Goal: Communication & Community: Answer question/provide support

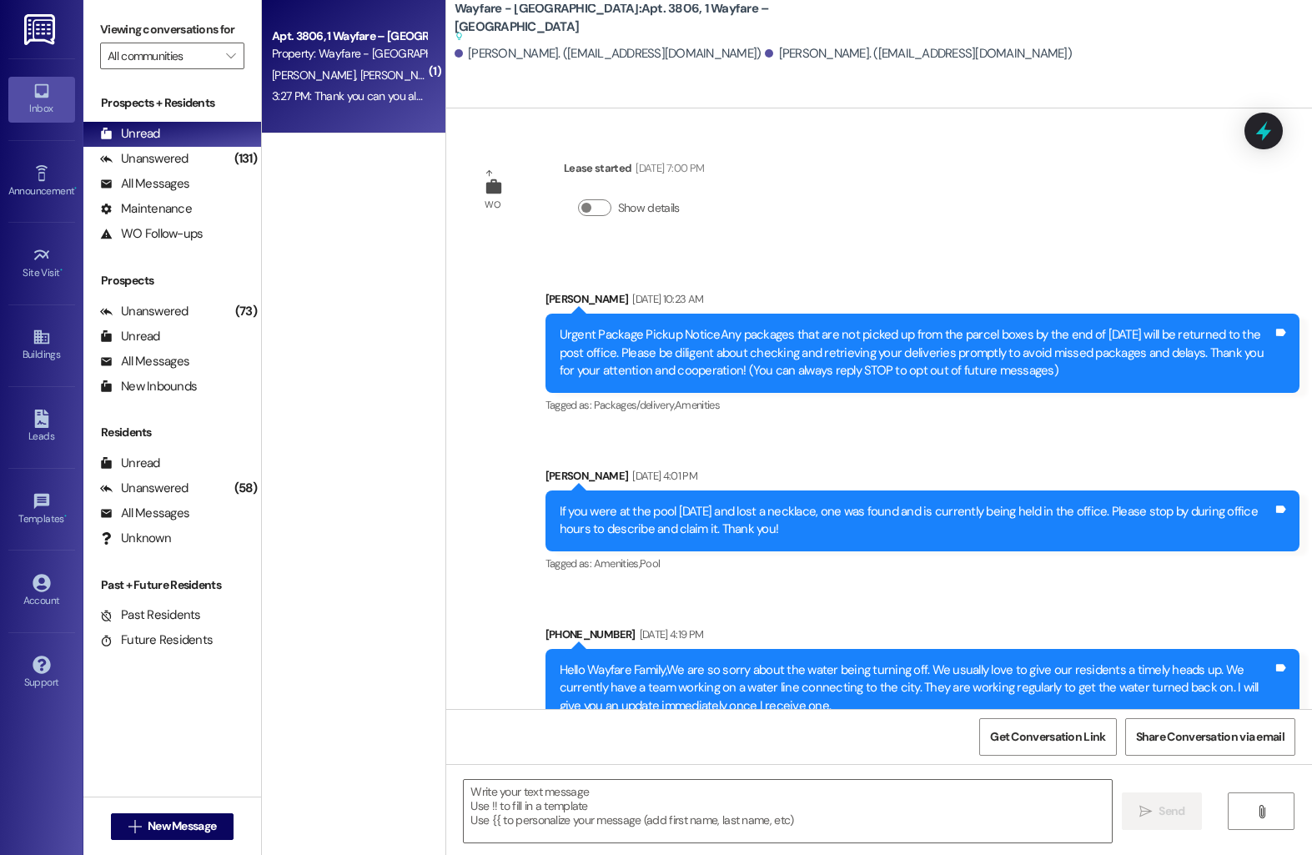
scroll to position [6030, 0]
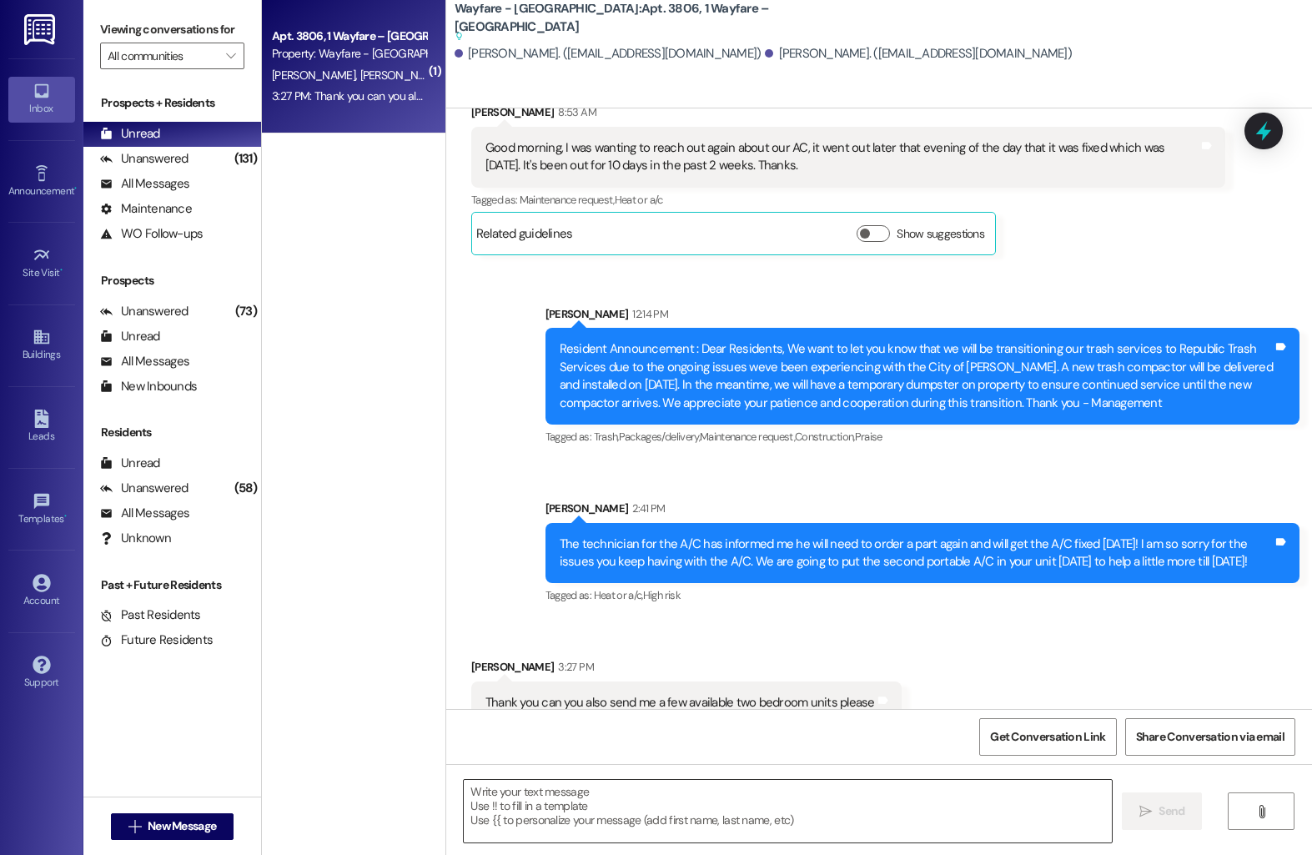
click at [545, 811] on textarea at bounding box center [788, 811] width 648 height 63
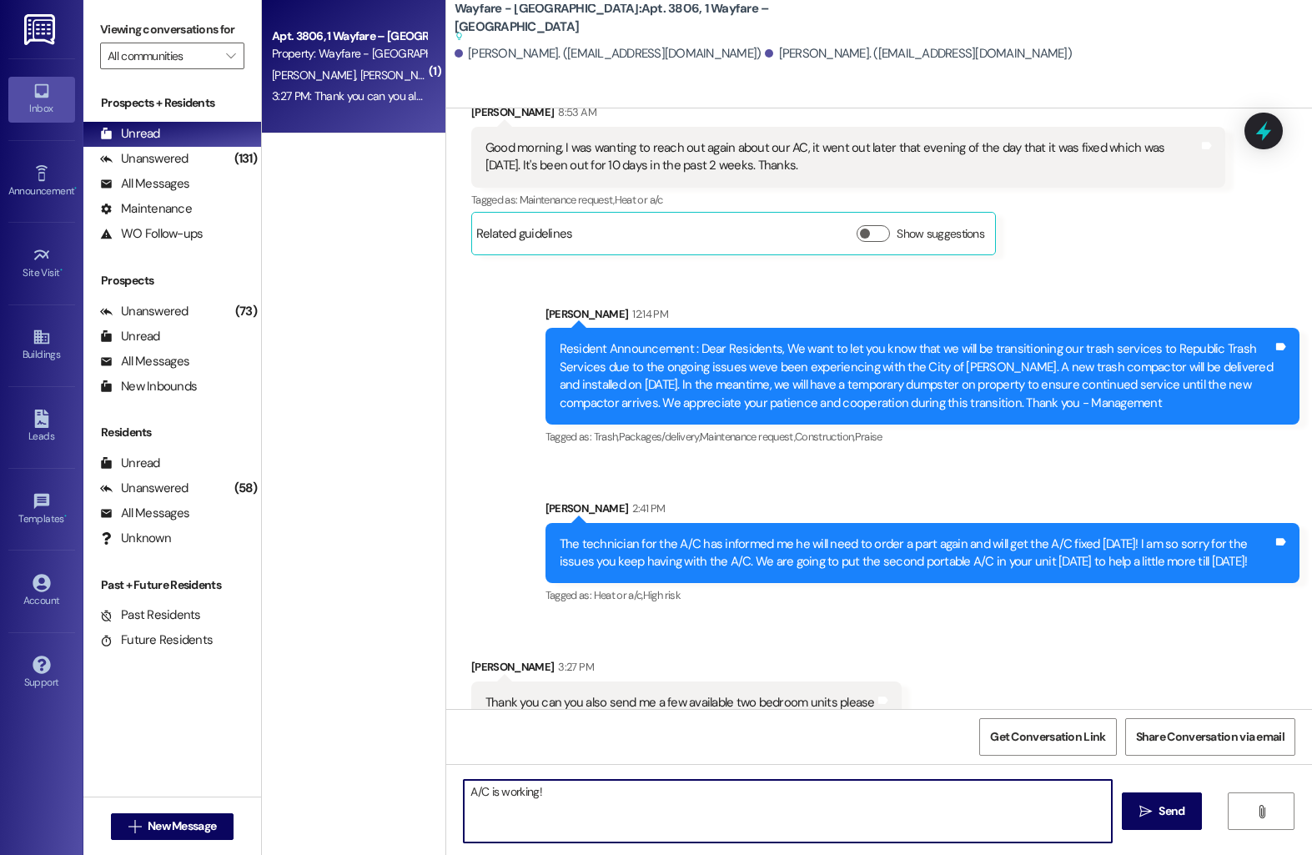
type textarea "A/C is working!"
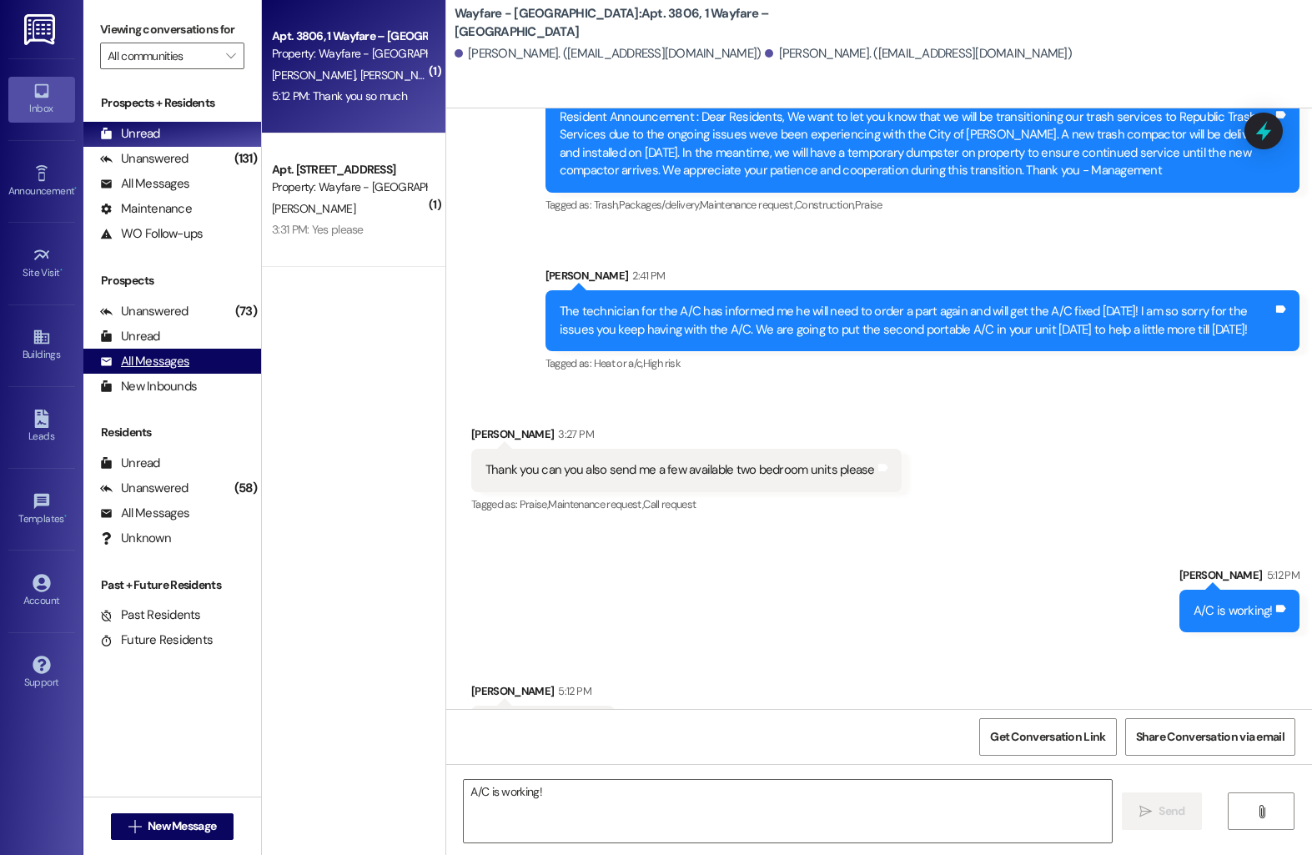
scroll to position [6220, 0]
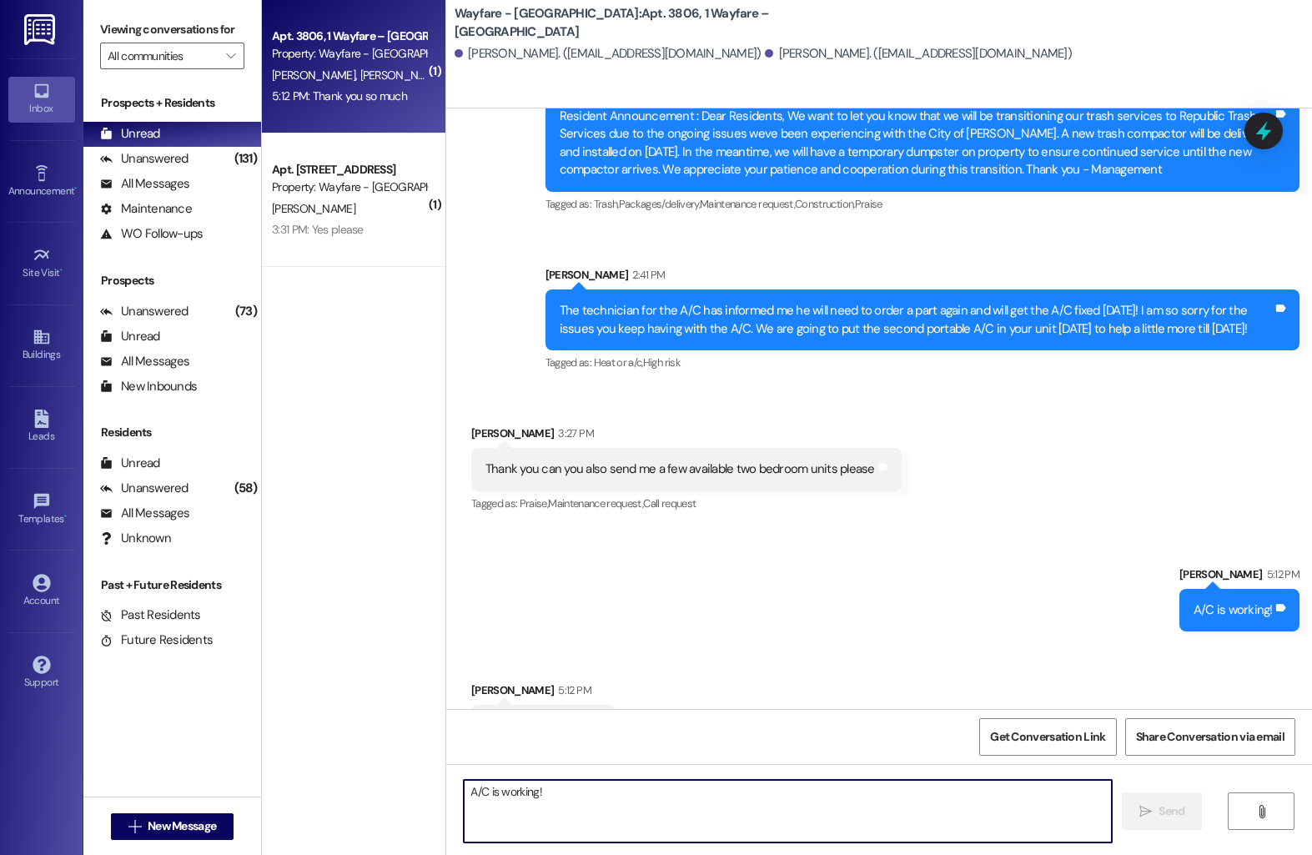
click at [645, 821] on textarea "A/C is working!" at bounding box center [788, 811] width 648 height 63
type textarea "3605, 505, 1002, 2102 are Brazos coming available"
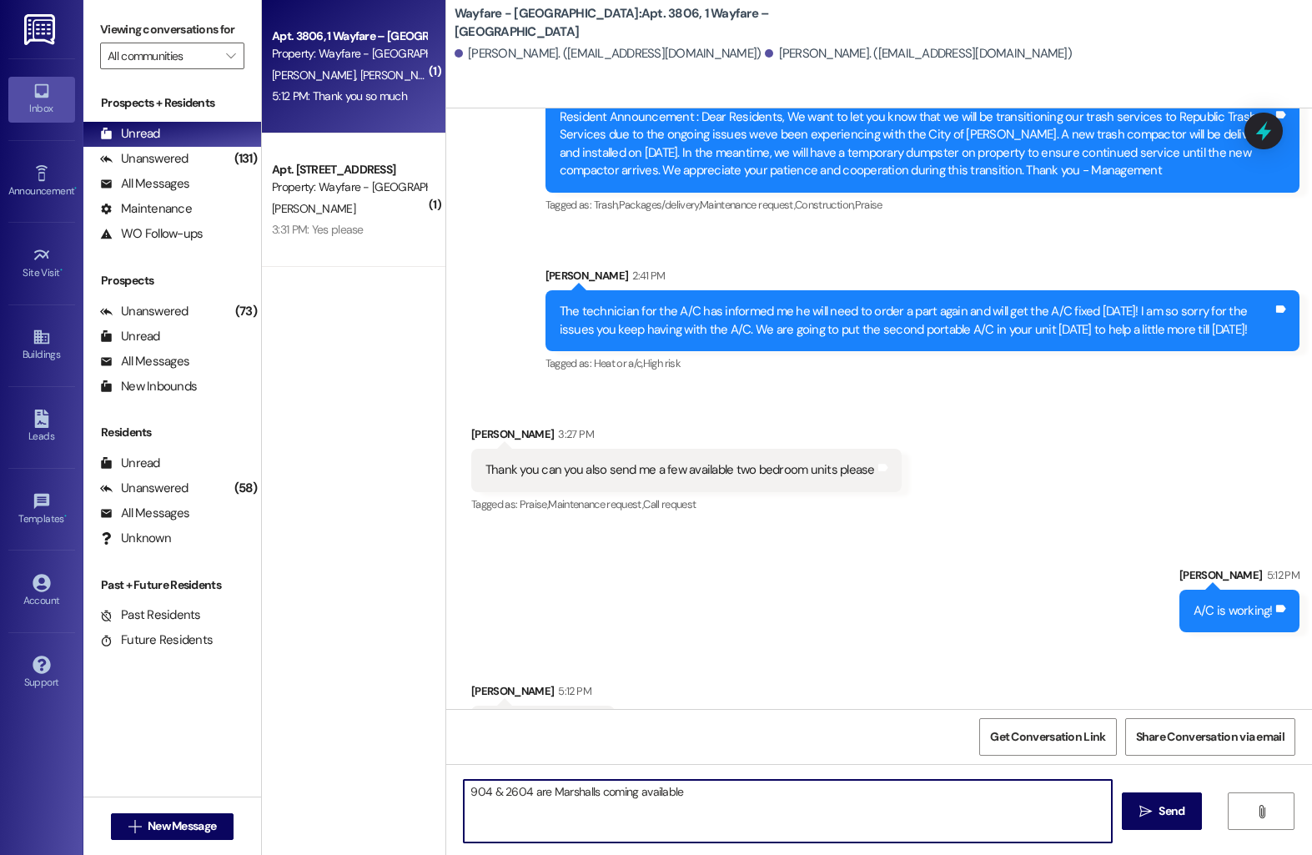
scroll to position [6336, 0]
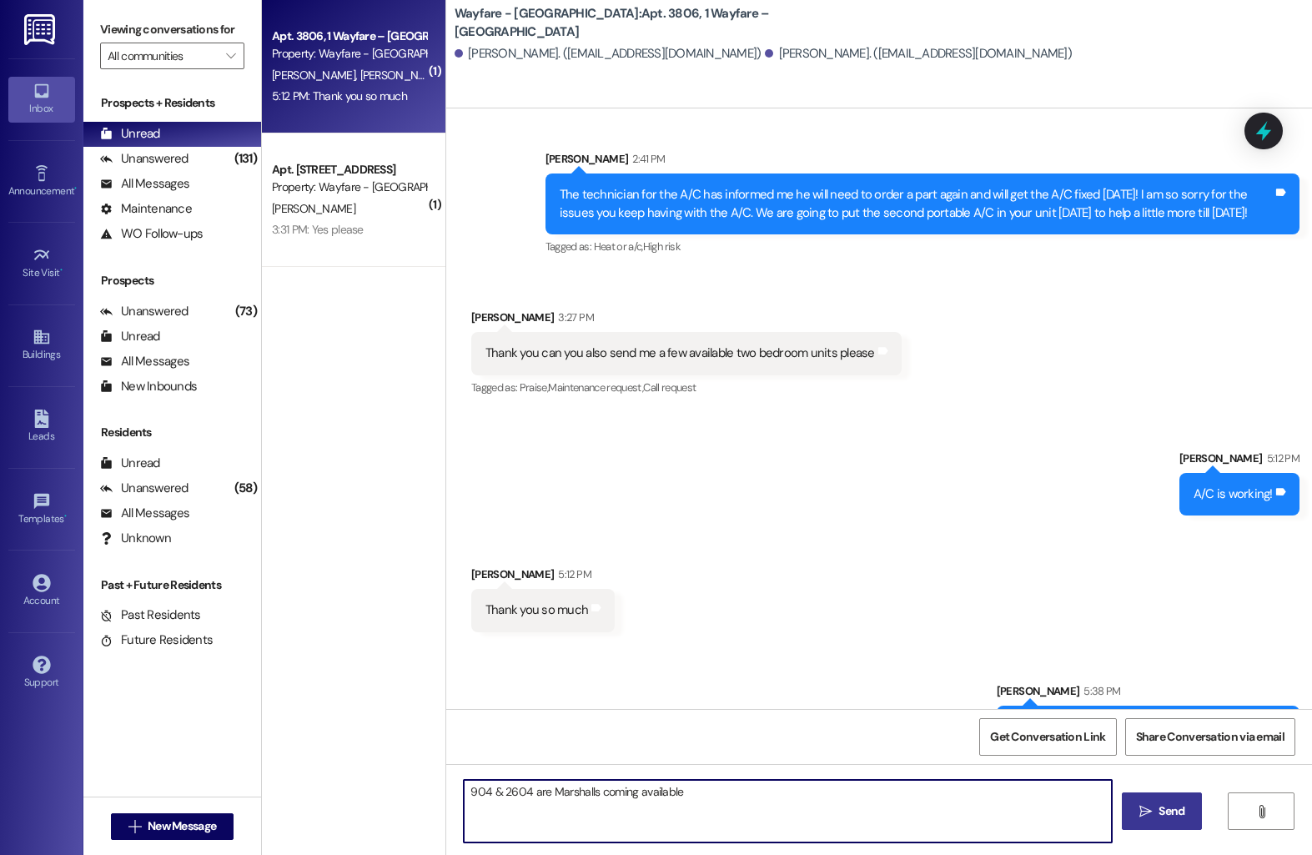
type textarea "904 & 2604 are Marshalls coming available"
click at [1158, 813] on span "Send" at bounding box center [1171, 811] width 26 height 18
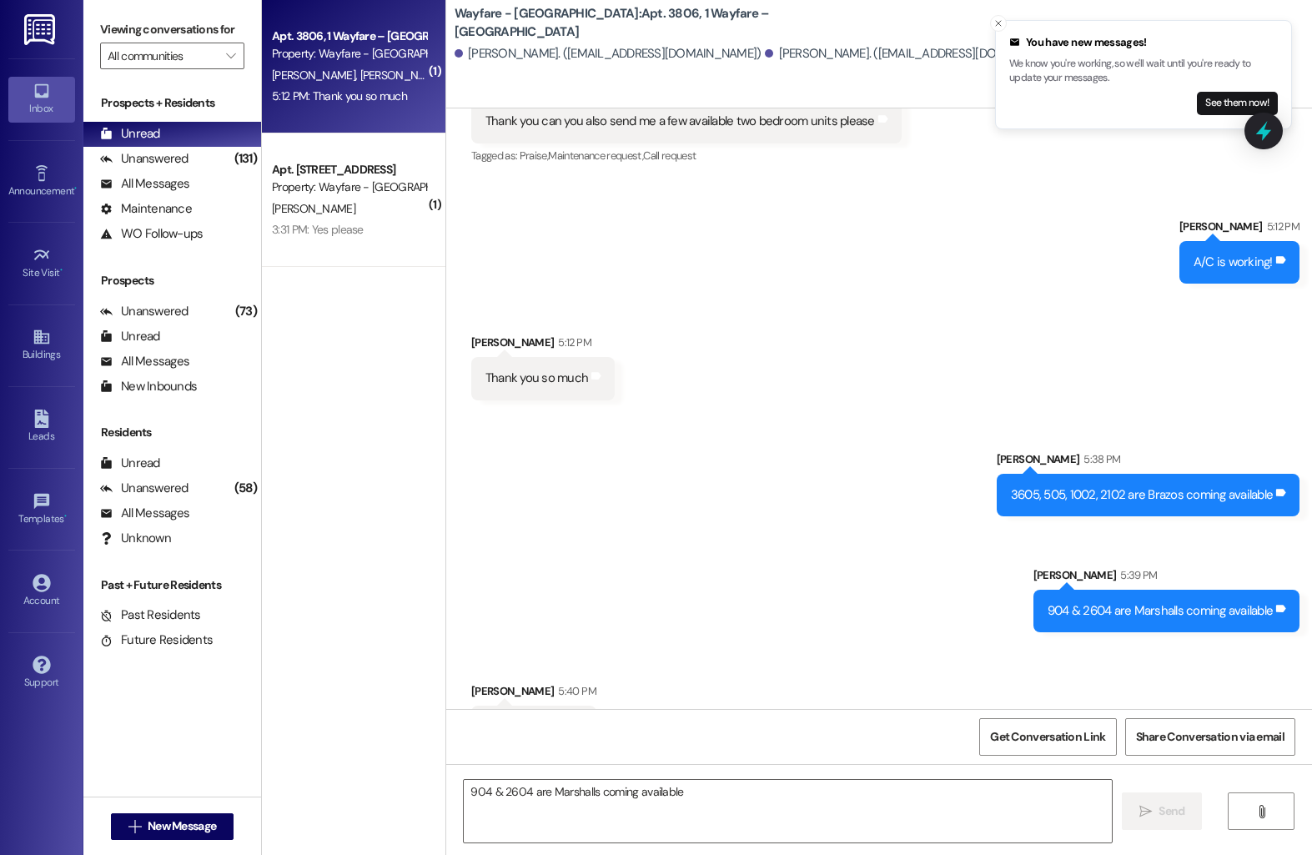
scroll to position [6684, 0]
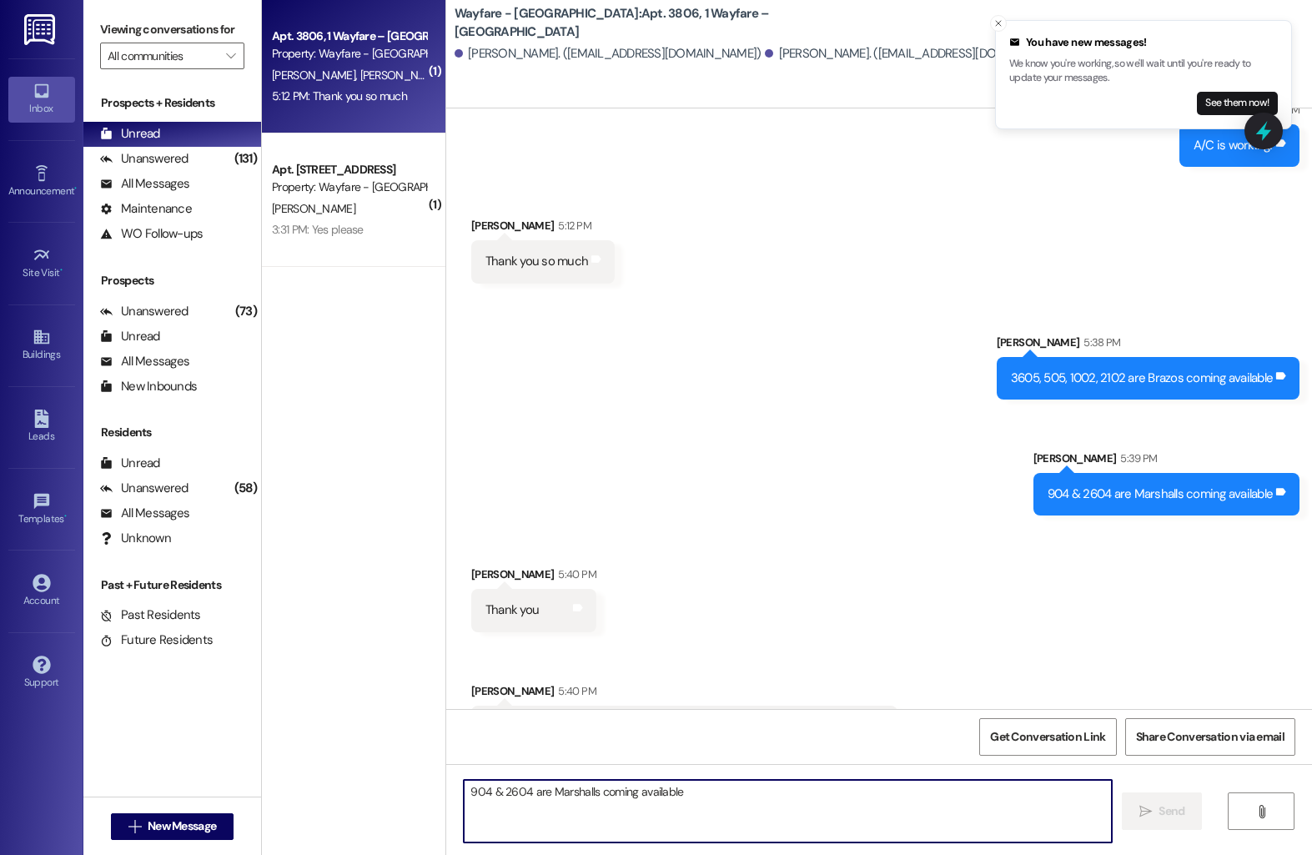
click at [512, 813] on textarea "904 & 2604 are Marshalls coming available" at bounding box center [788, 811] width 648 height 63
type textarea "I can email you one!"
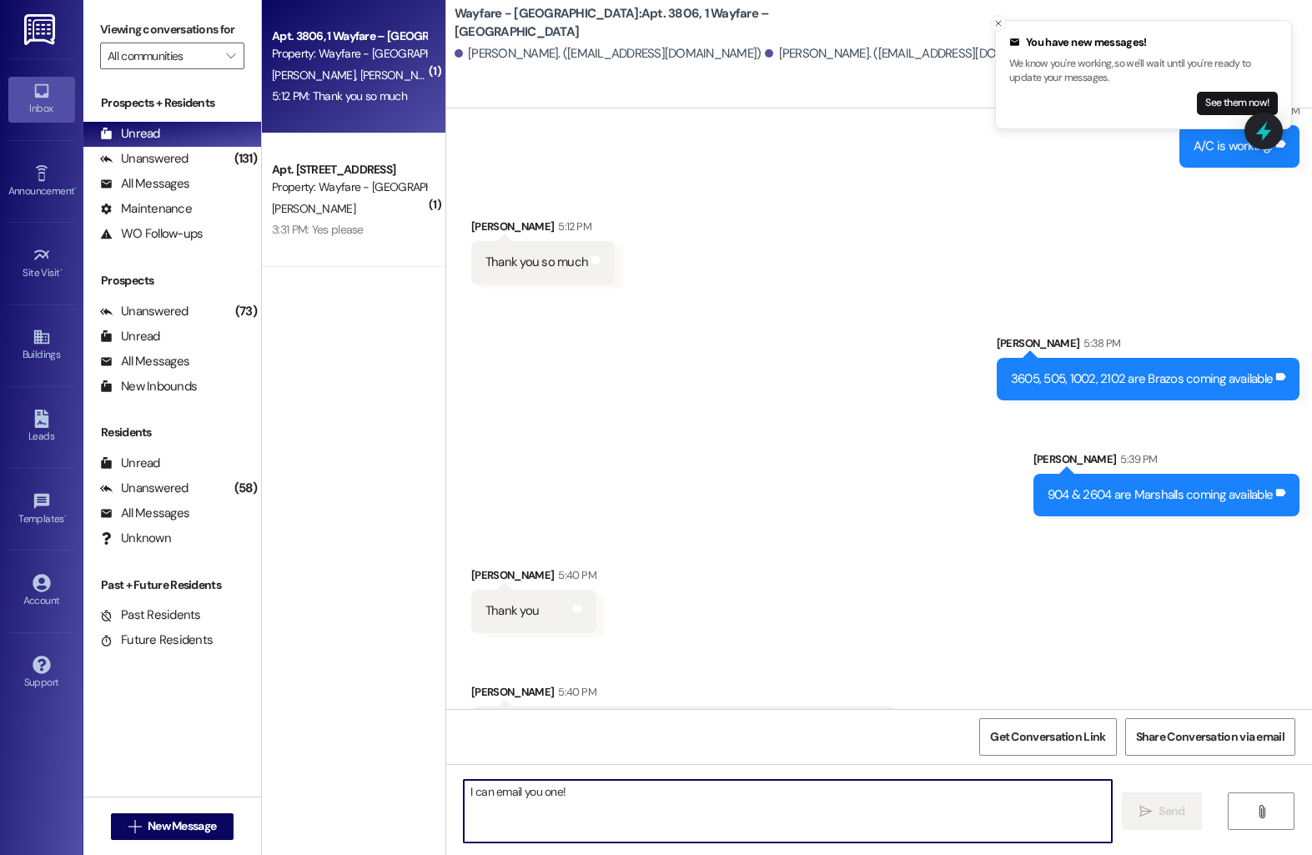
scroll to position [6800, 0]
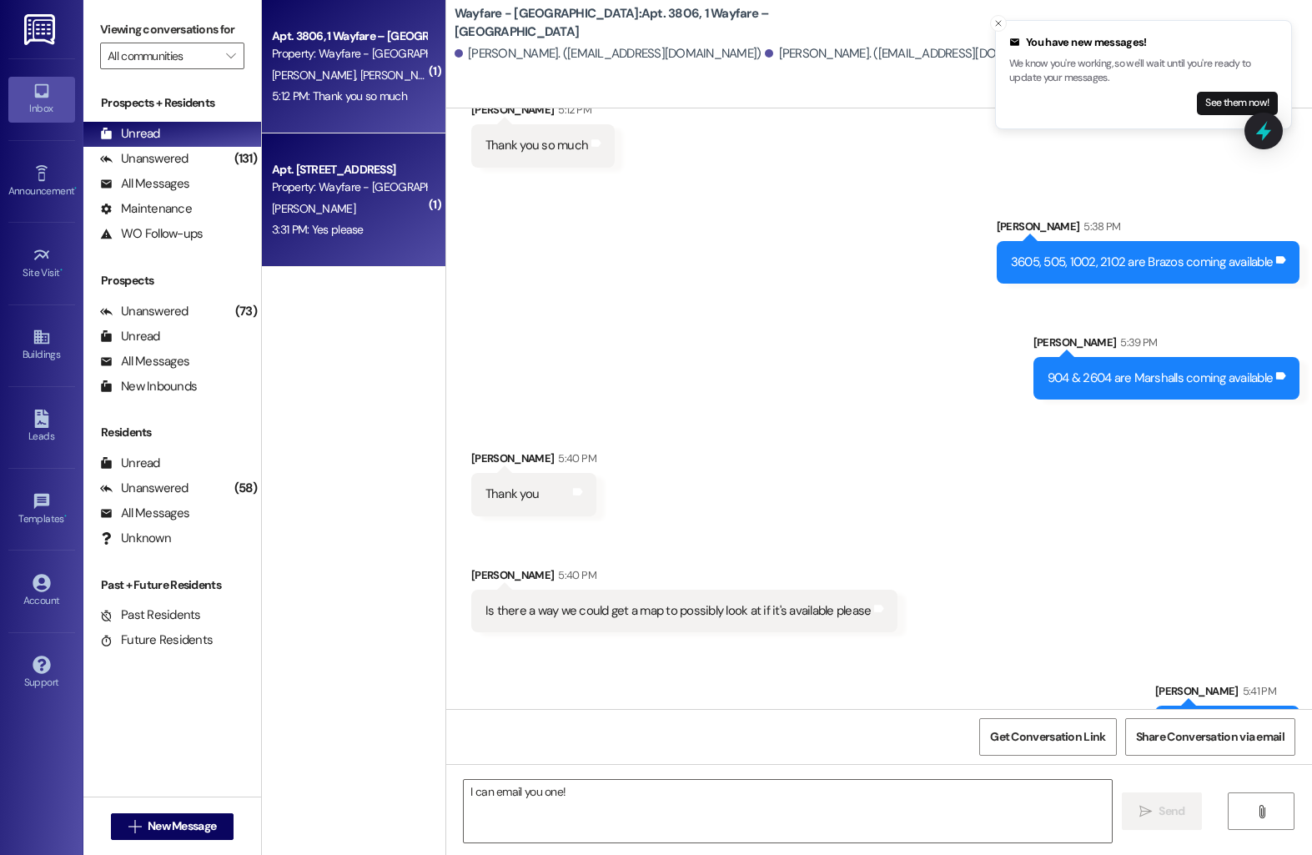
click at [349, 172] on div "Apt. [STREET_ADDRESS]" at bounding box center [349, 170] width 154 height 18
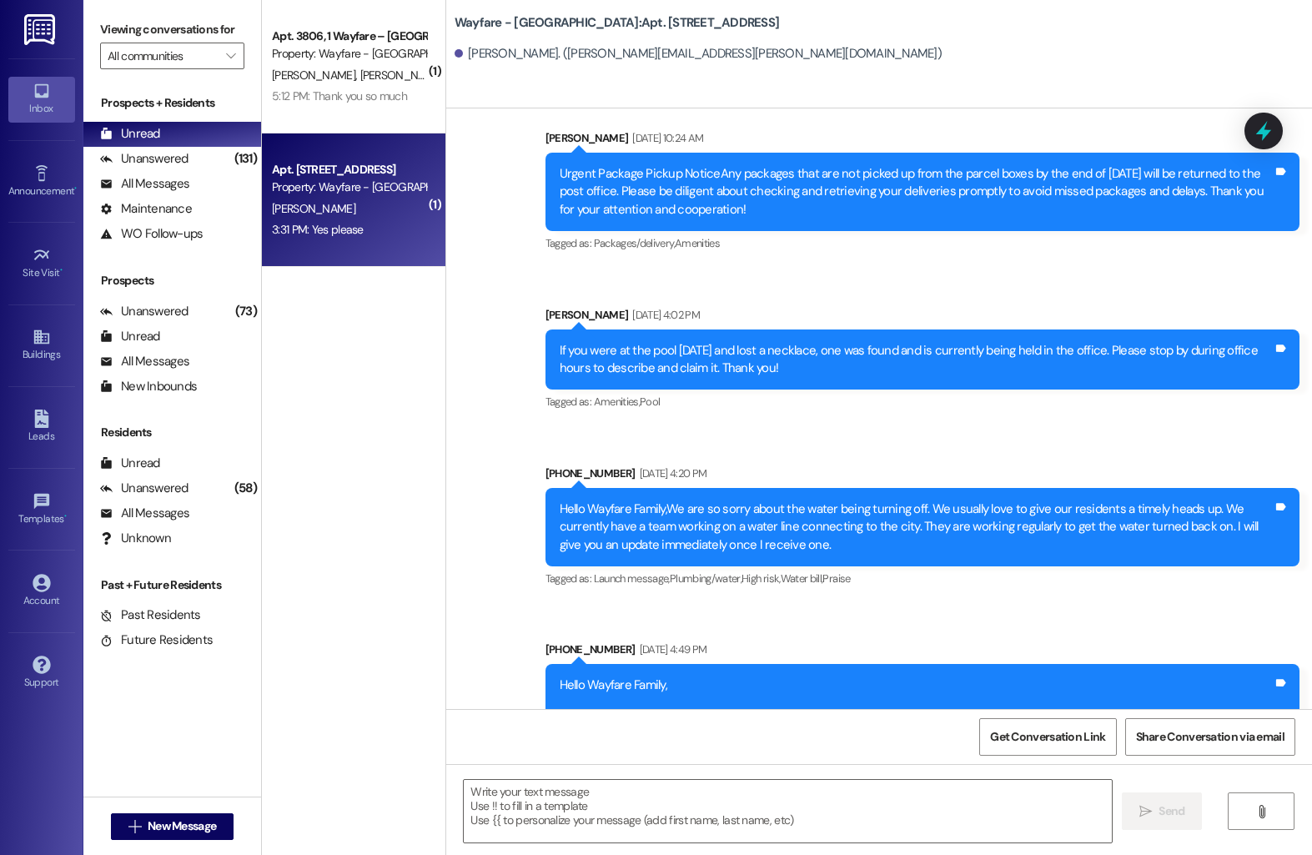
scroll to position [10960, 0]
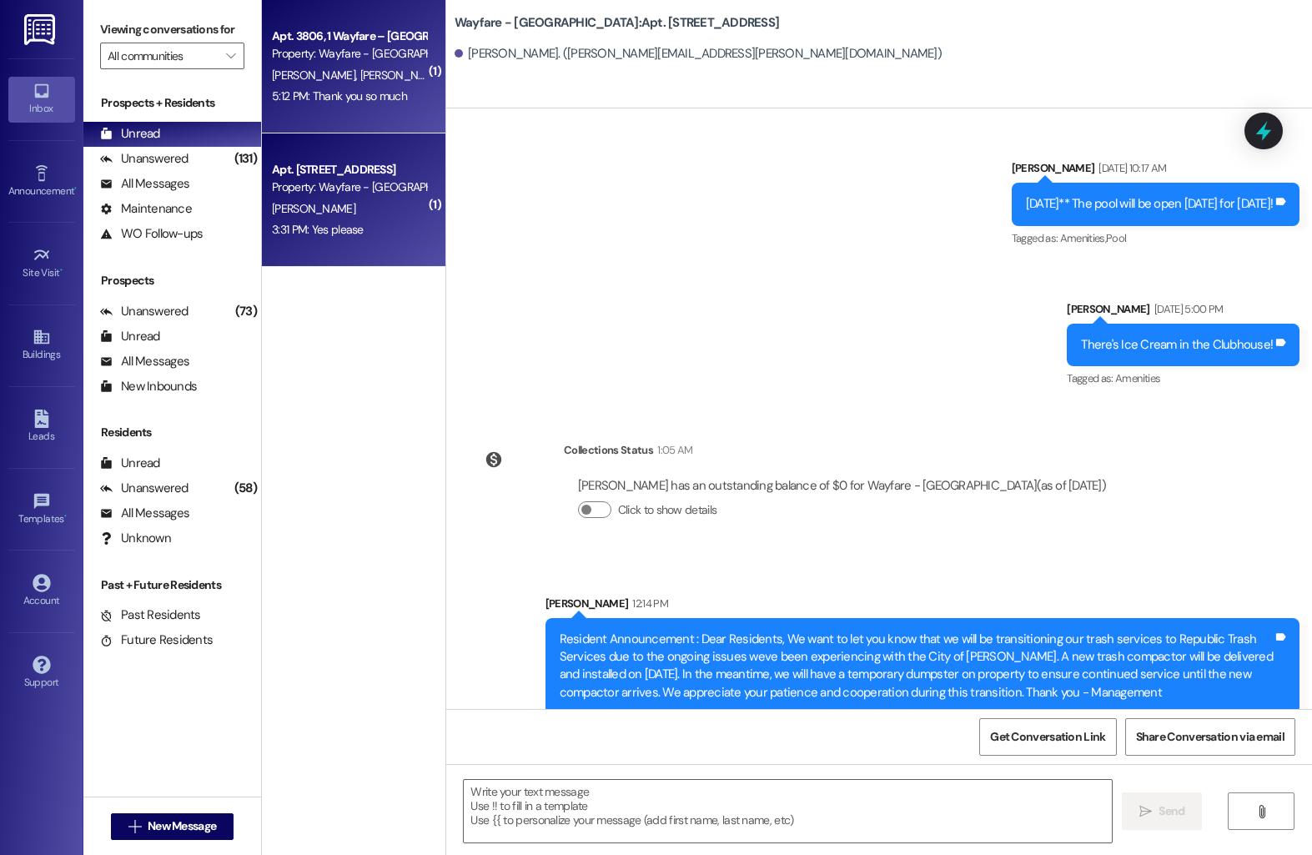
click at [349, 106] on div "5:12 PM: Thank you so much 5:12 PM: Thank you so much" at bounding box center [349, 96] width 158 height 21
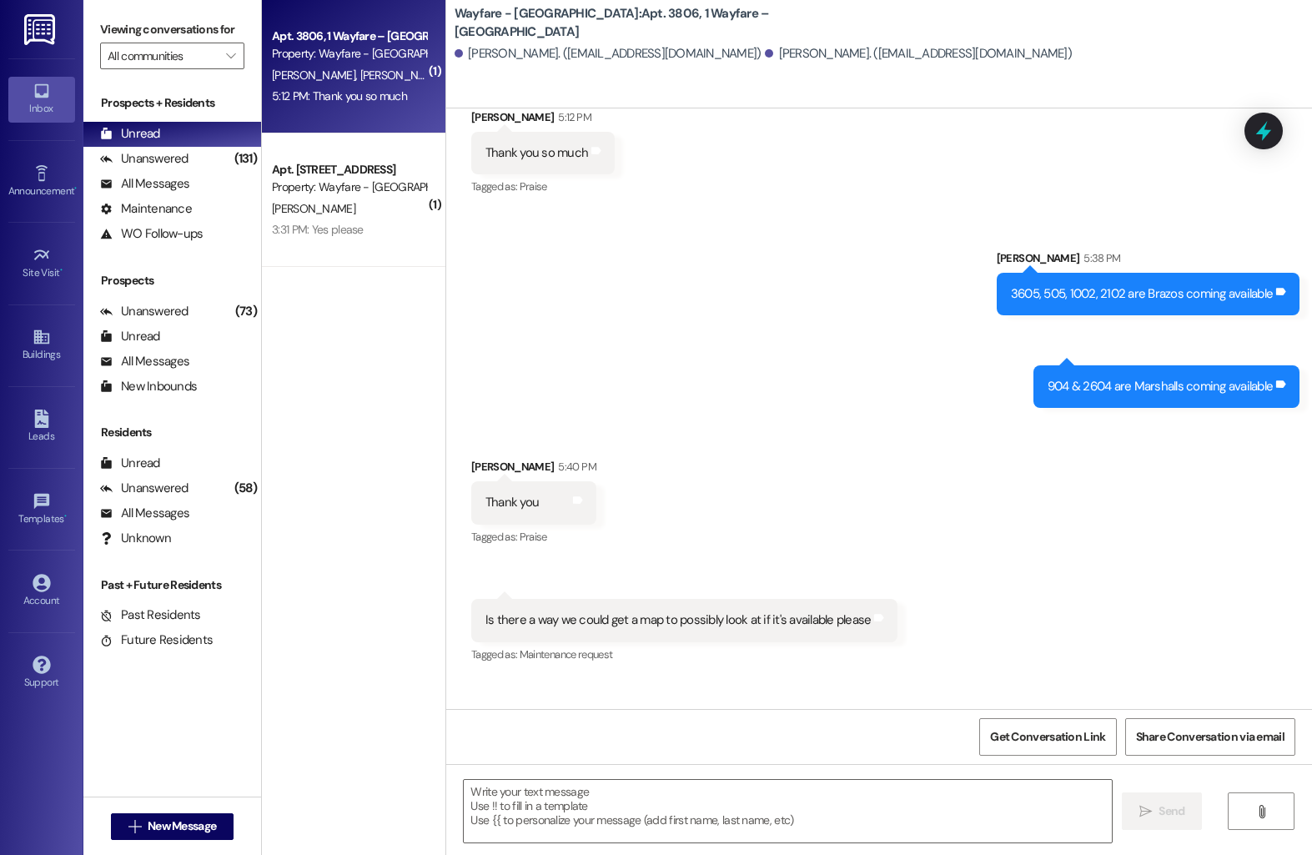
scroll to position [6852, 0]
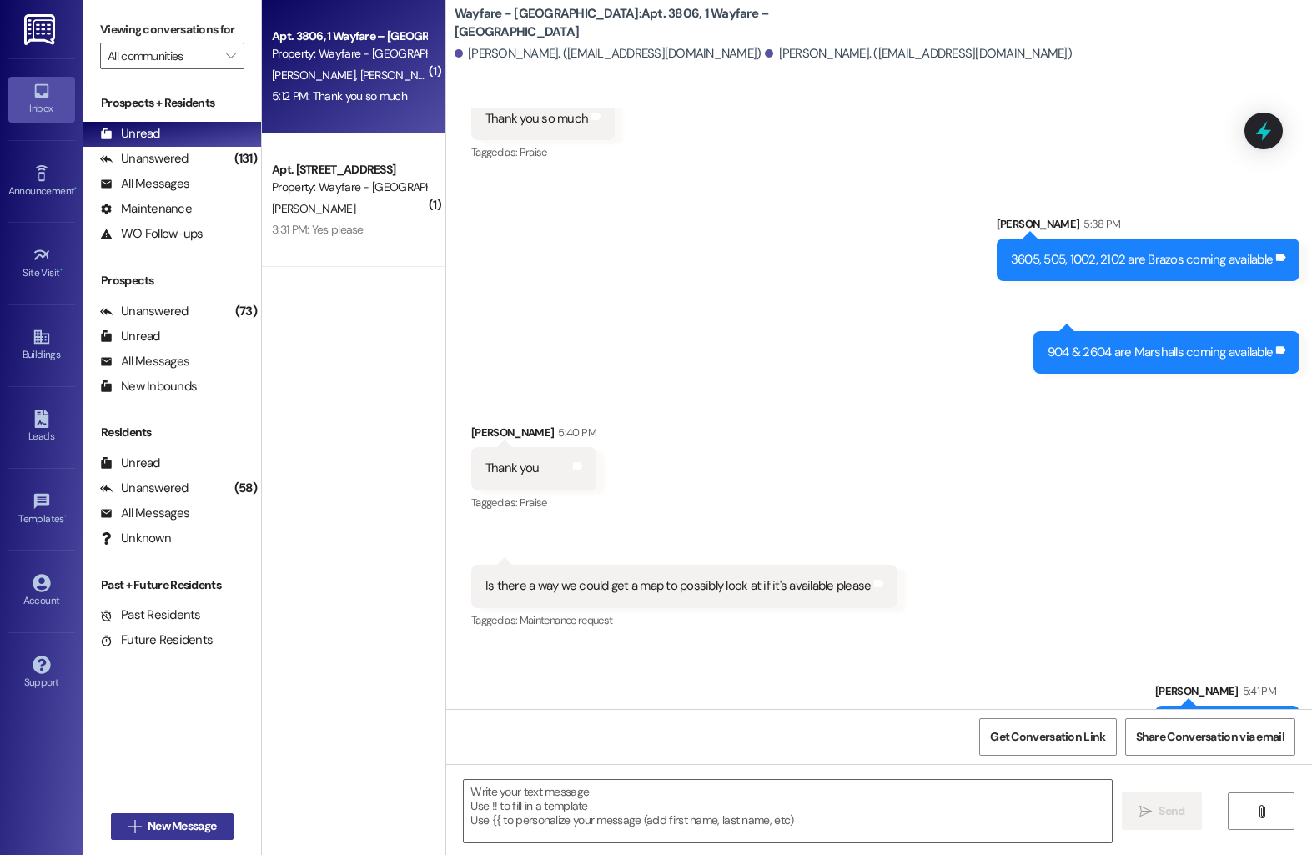
click at [165, 821] on span "New Message" at bounding box center [182, 826] width 68 height 18
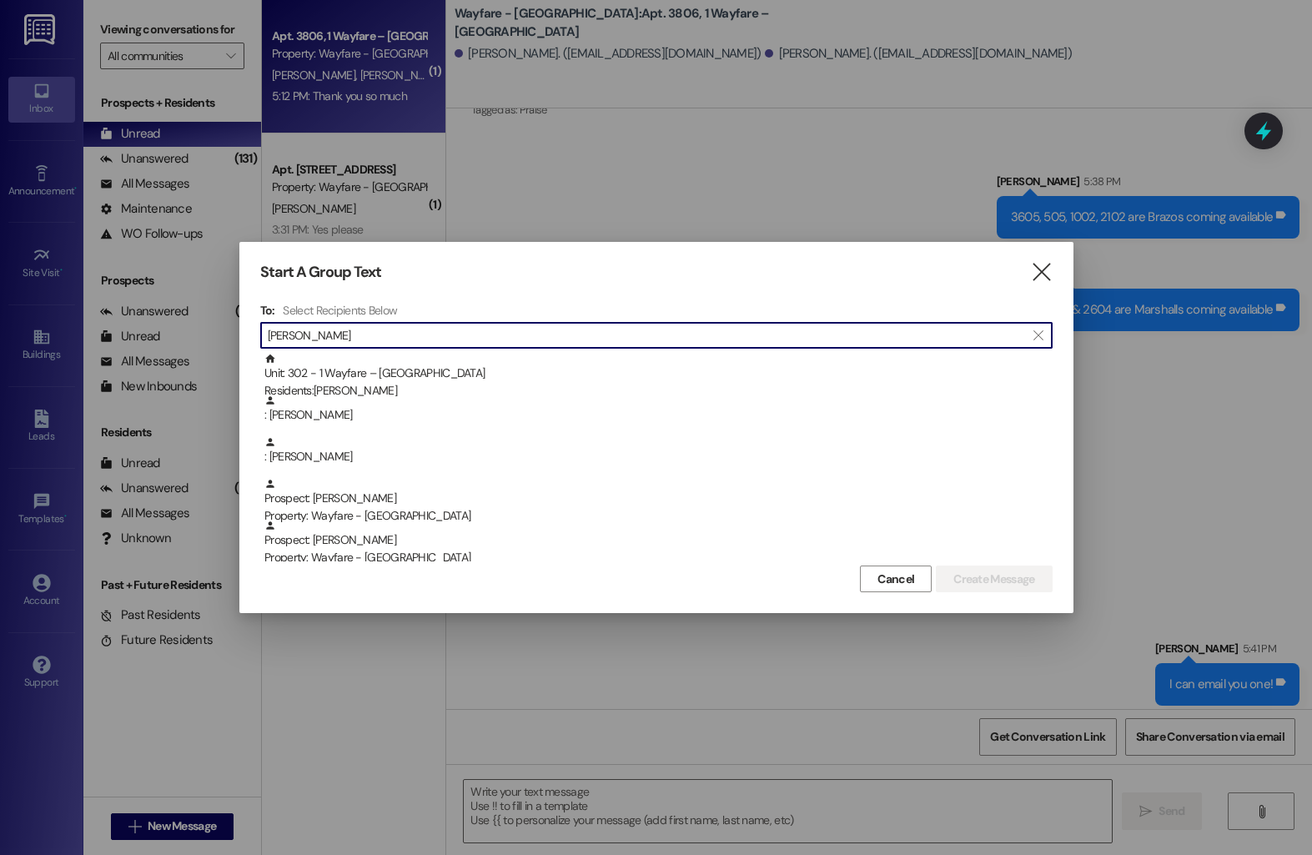
scroll to position [6968, 0]
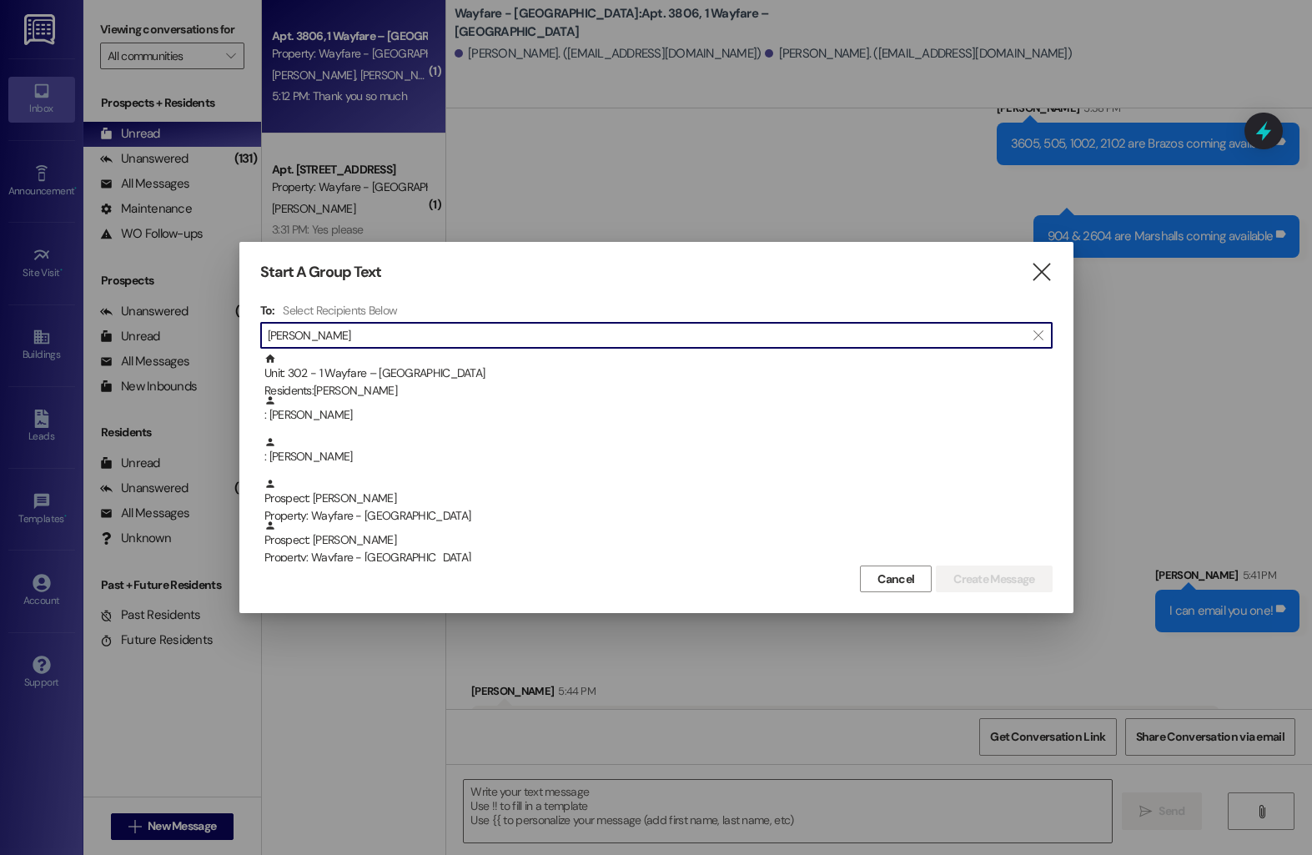
drag, startPoint x: 371, startPoint y: 333, endPoint x: 226, endPoint y: 317, distance: 146.0
click at [226, 317] on div "Start A Group Text  To: Select Recipients Below  [PERSON_NAME]  Unit: 302 - …" at bounding box center [656, 427] width 1312 height 855
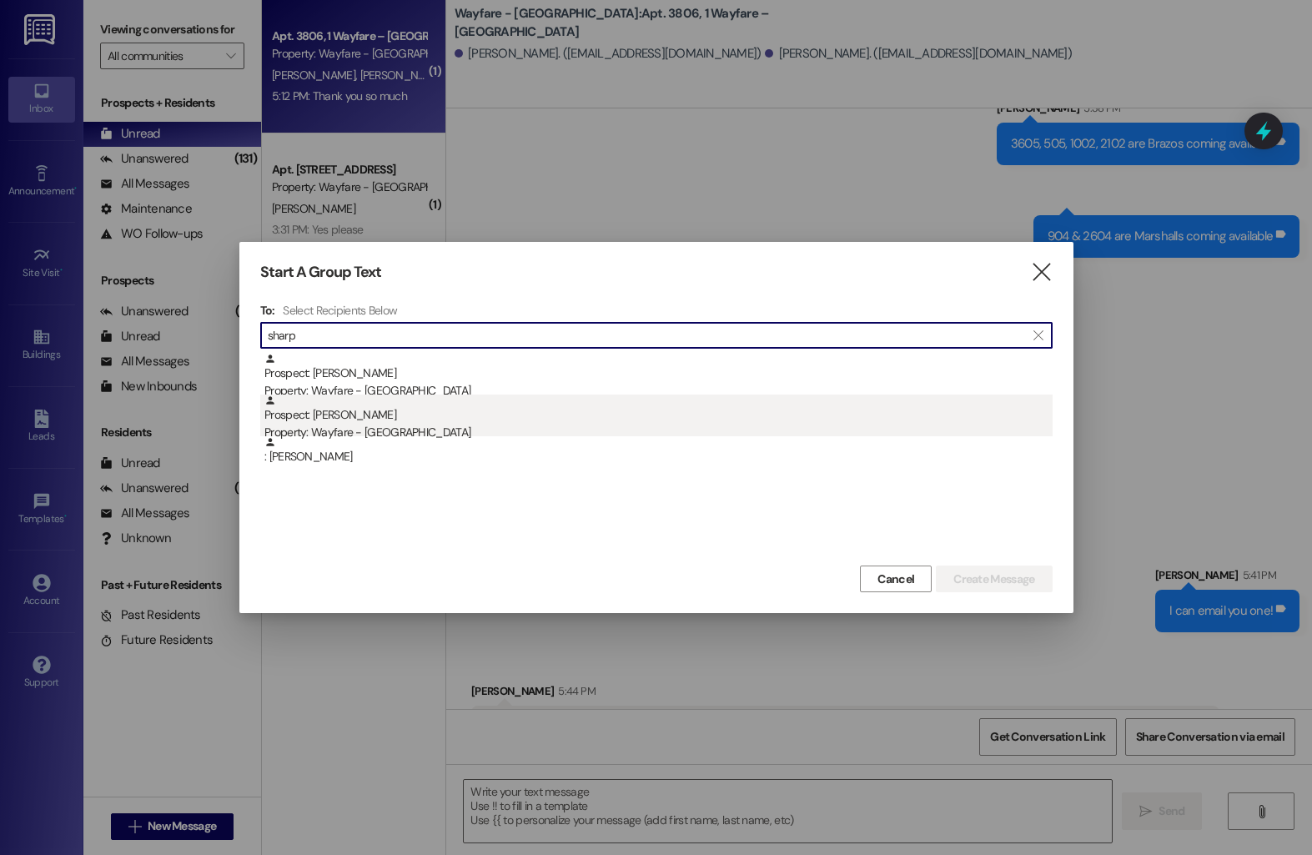
type input "sharp"
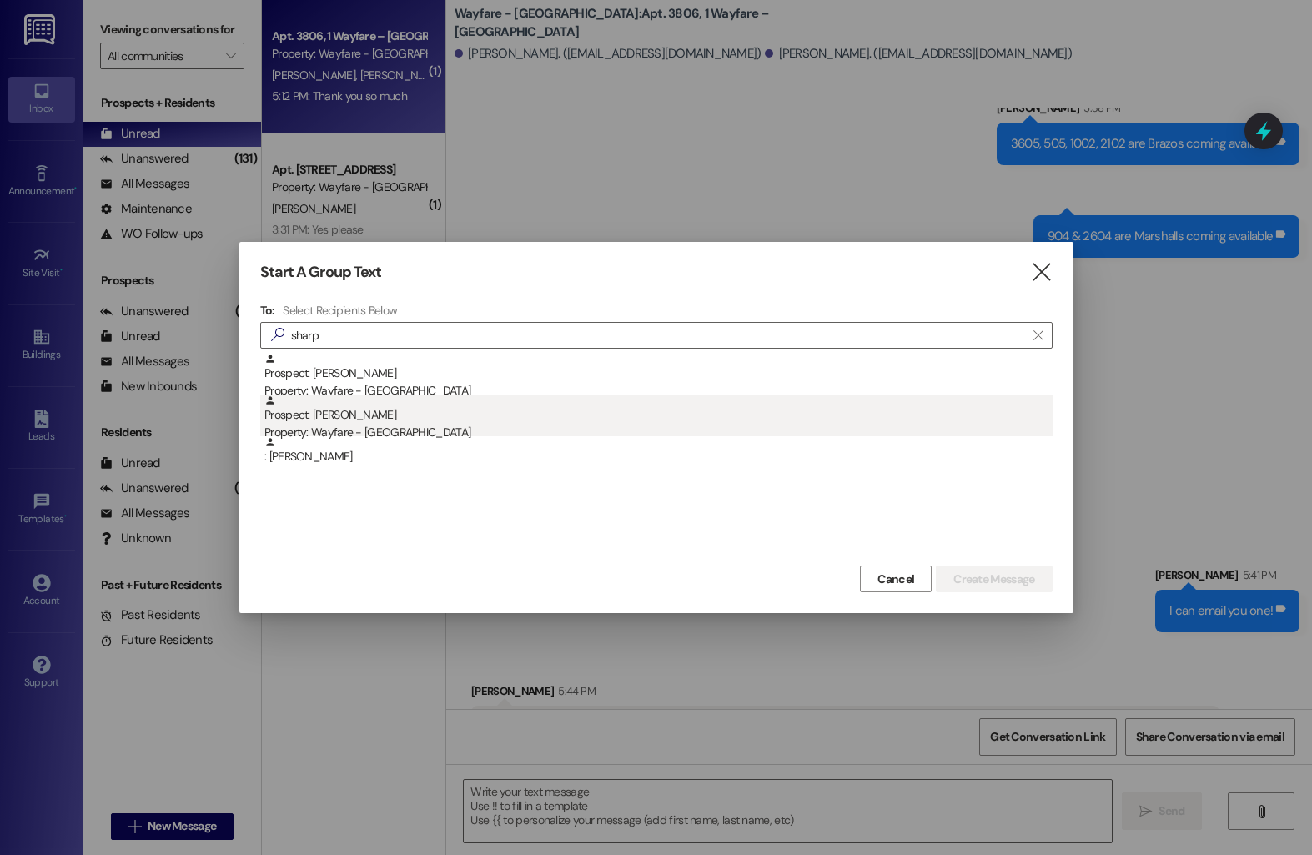
click at [333, 420] on div "Prospect: [PERSON_NAME] Property: Wayfare - [GEOGRAPHIC_DATA]" at bounding box center [658, 418] width 788 height 48
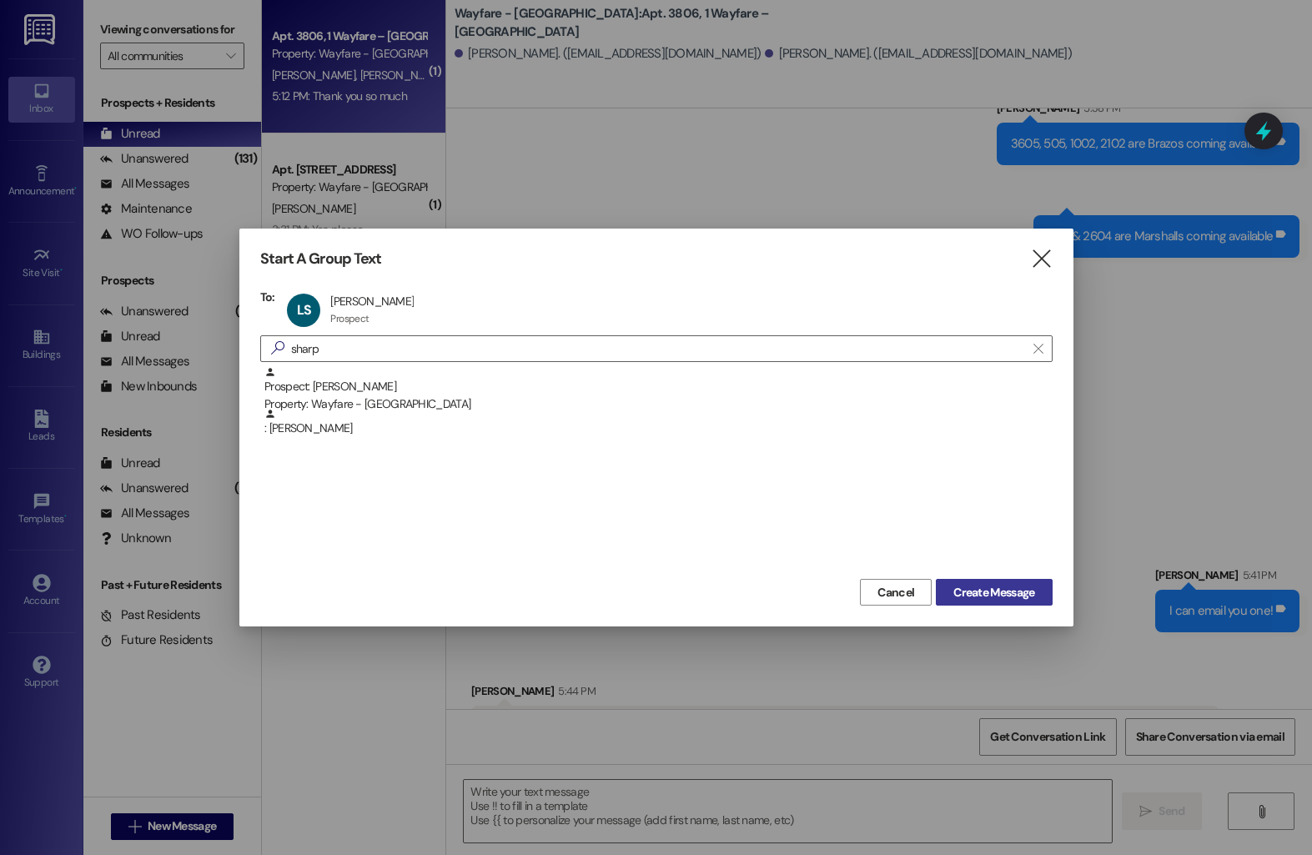
click at [975, 588] on span "Create Message" at bounding box center [993, 593] width 81 height 18
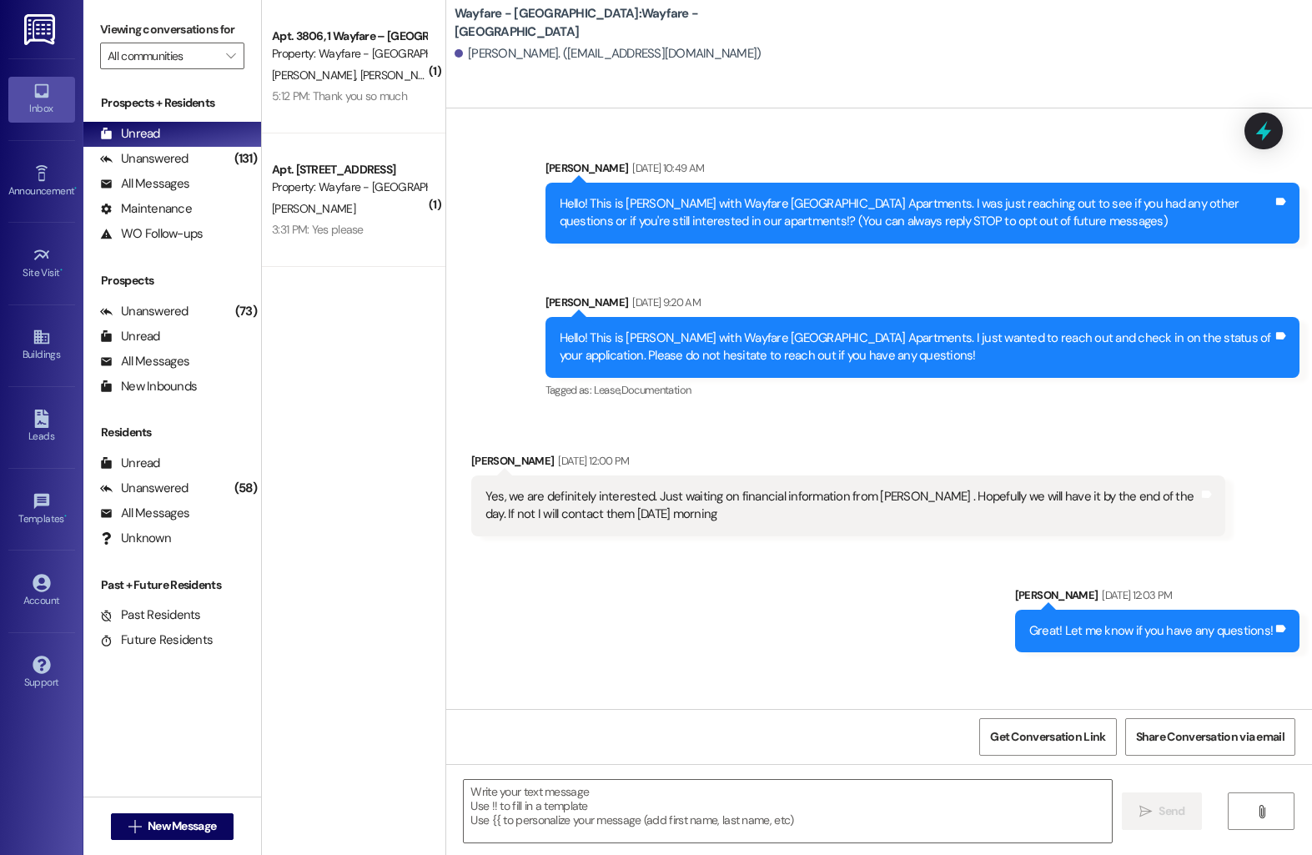
scroll to position [0, 0]
click at [536, 826] on textarea at bounding box center [788, 811] width 648 height 63
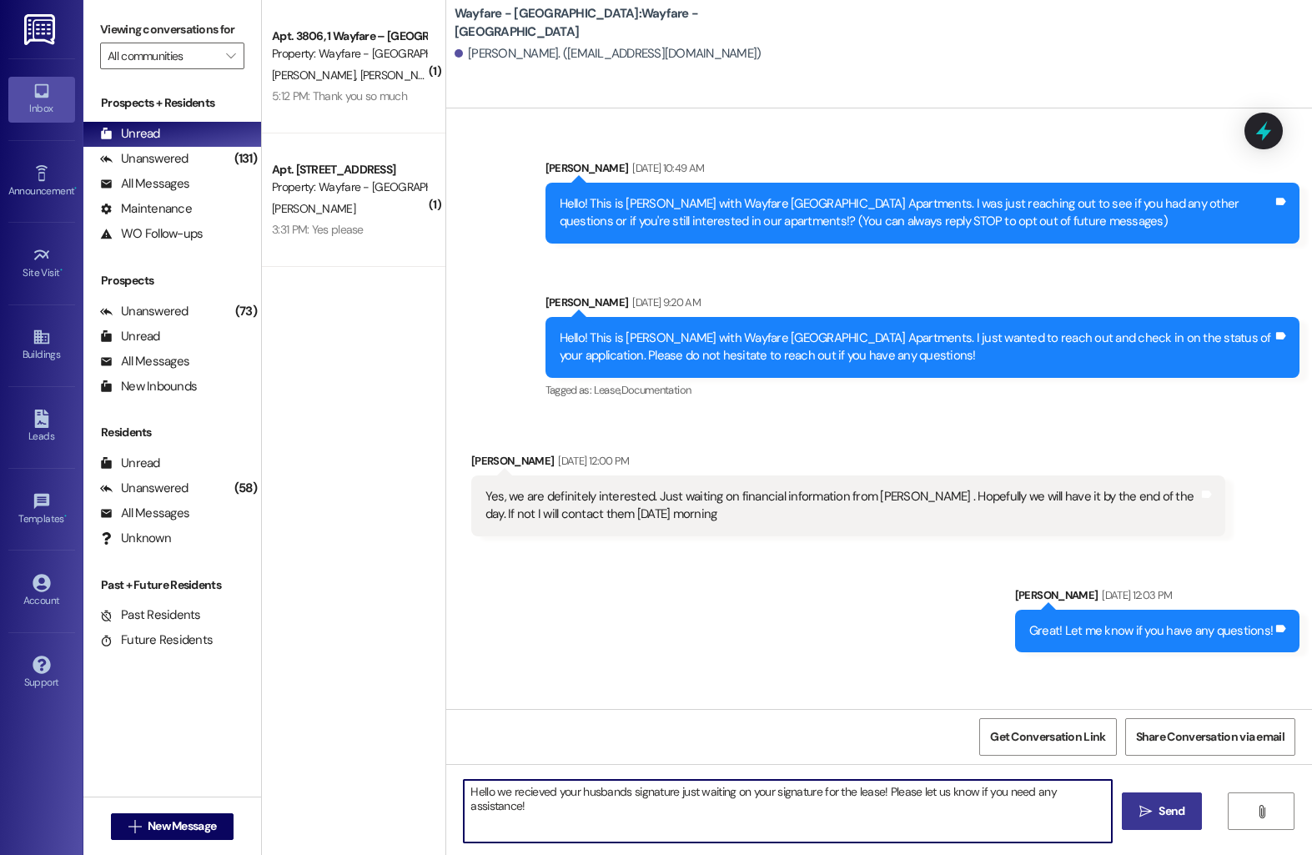
click at [521, 791] on textarea "Hello we recieved your husbands signature just waiting on your signature for th…" at bounding box center [788, 811] width 648 height 63
type textarea "Hello we received your husbands signature just waiting on your signature for th…"
click at [1143, 814] on icon "" at bounding box center [1145, 811] width 13 height 13
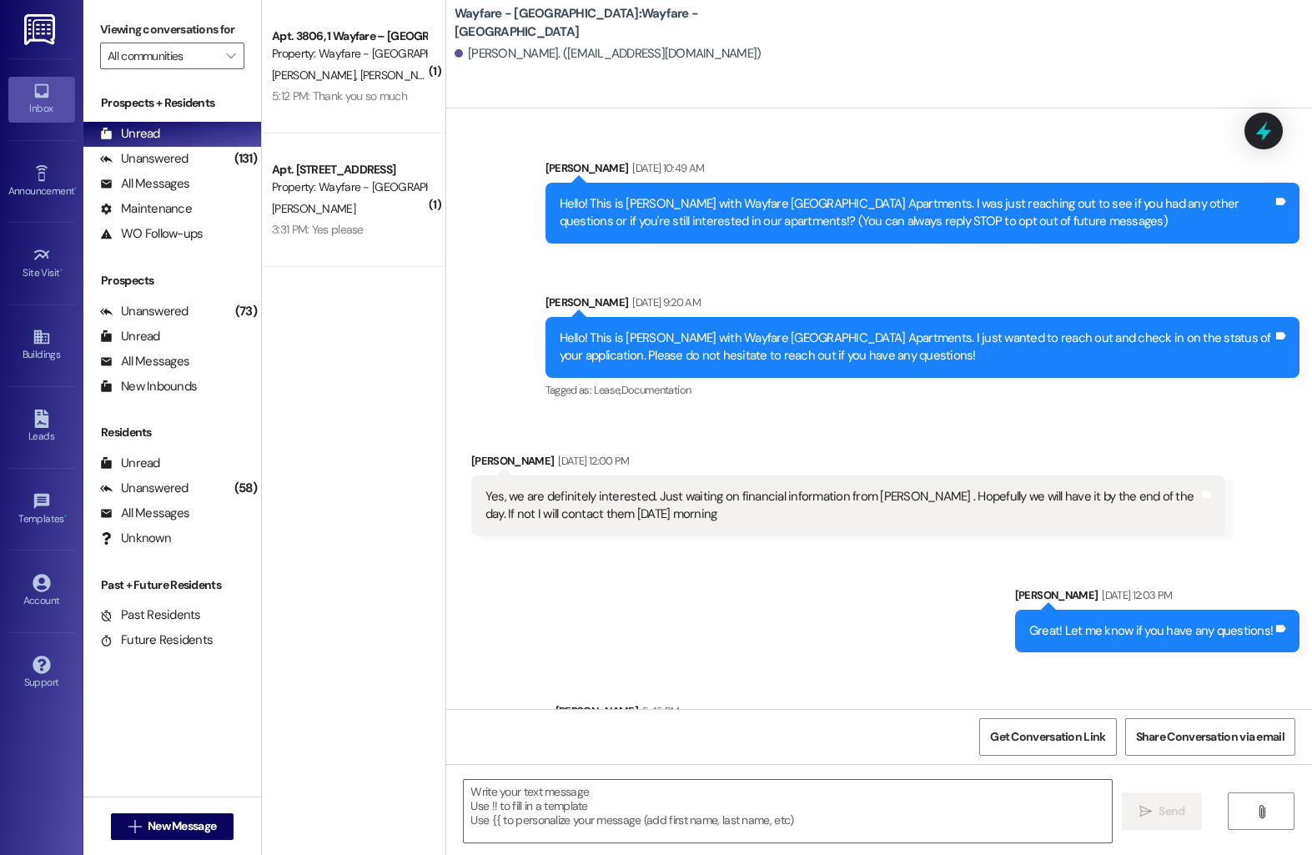
scroll to position [73, 0]
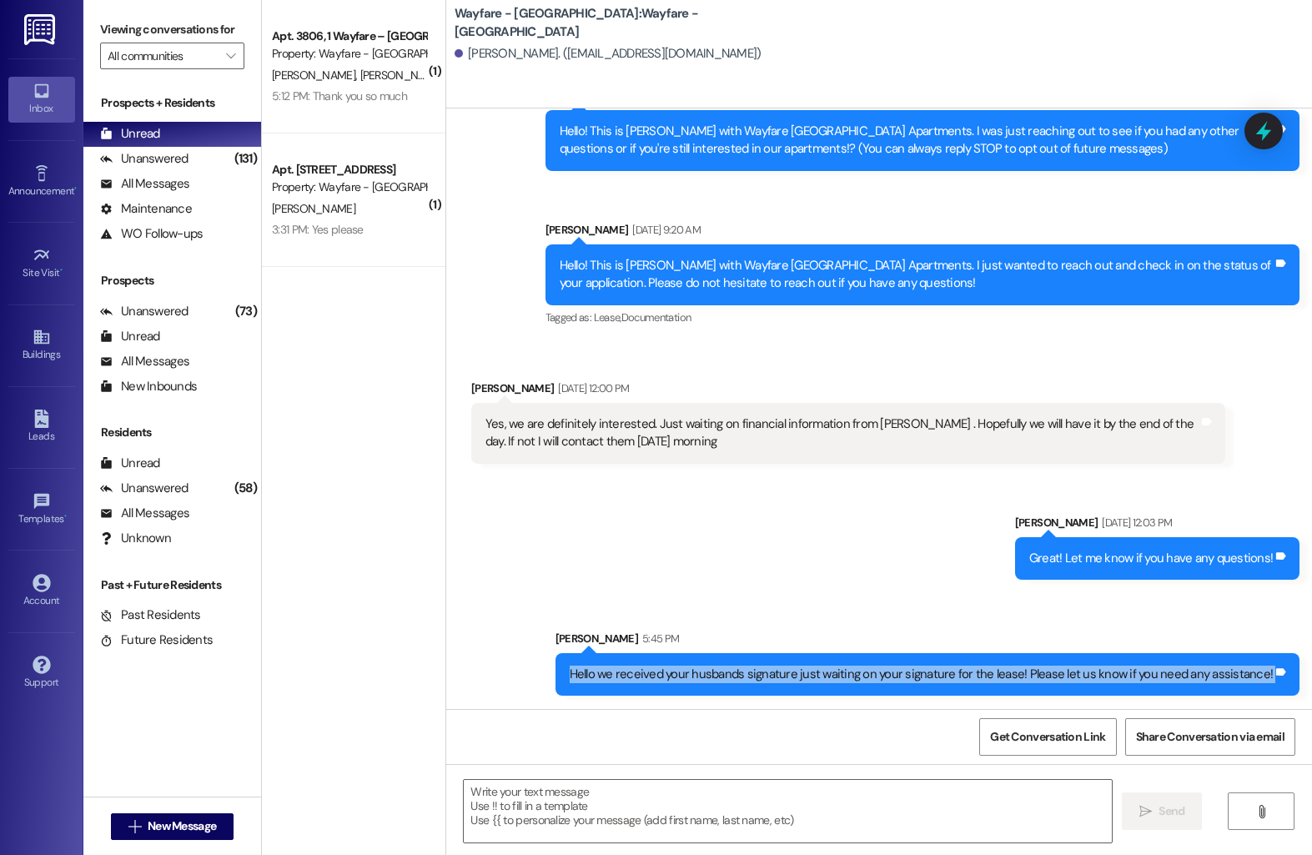
drag, startPoint x: 575, startPoint y: 670, endPoint x: 904, endPoint y: 711, distance: 332.1
click at [904, 711] on div "Sent via SMS [PERSON_NAME] [DATE] 10:49 AM Hello! This is [PERSON_NAME] with Wa…" at bounding box center [879, 535] width 866 height 855
copy div "Hello we received your husbands signature just waiting on your signature for th…"
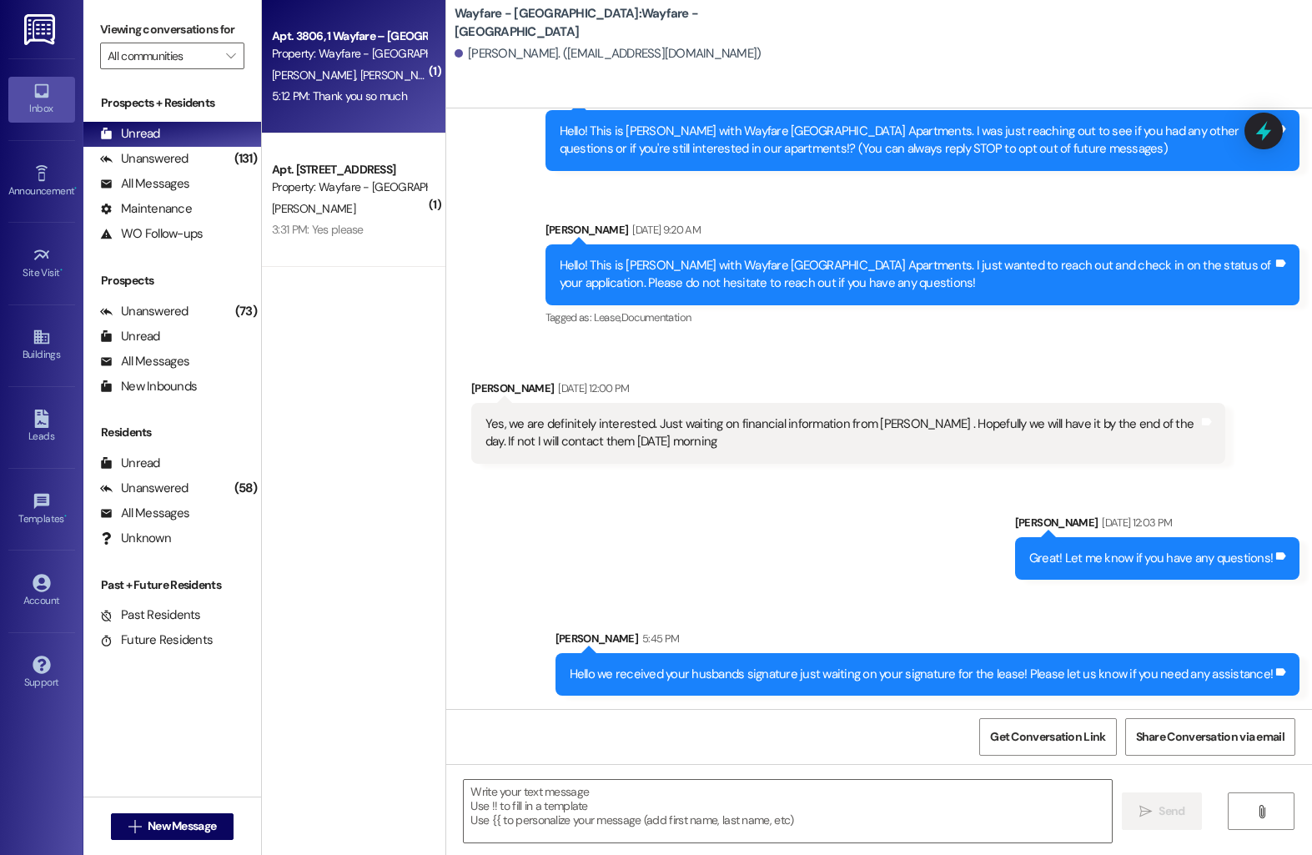
click at [364, 103] on div "5:12 PM: Thank you so much 5:12 PM: Thank you so much" at bounding box center [339, 95] width 135 height 15
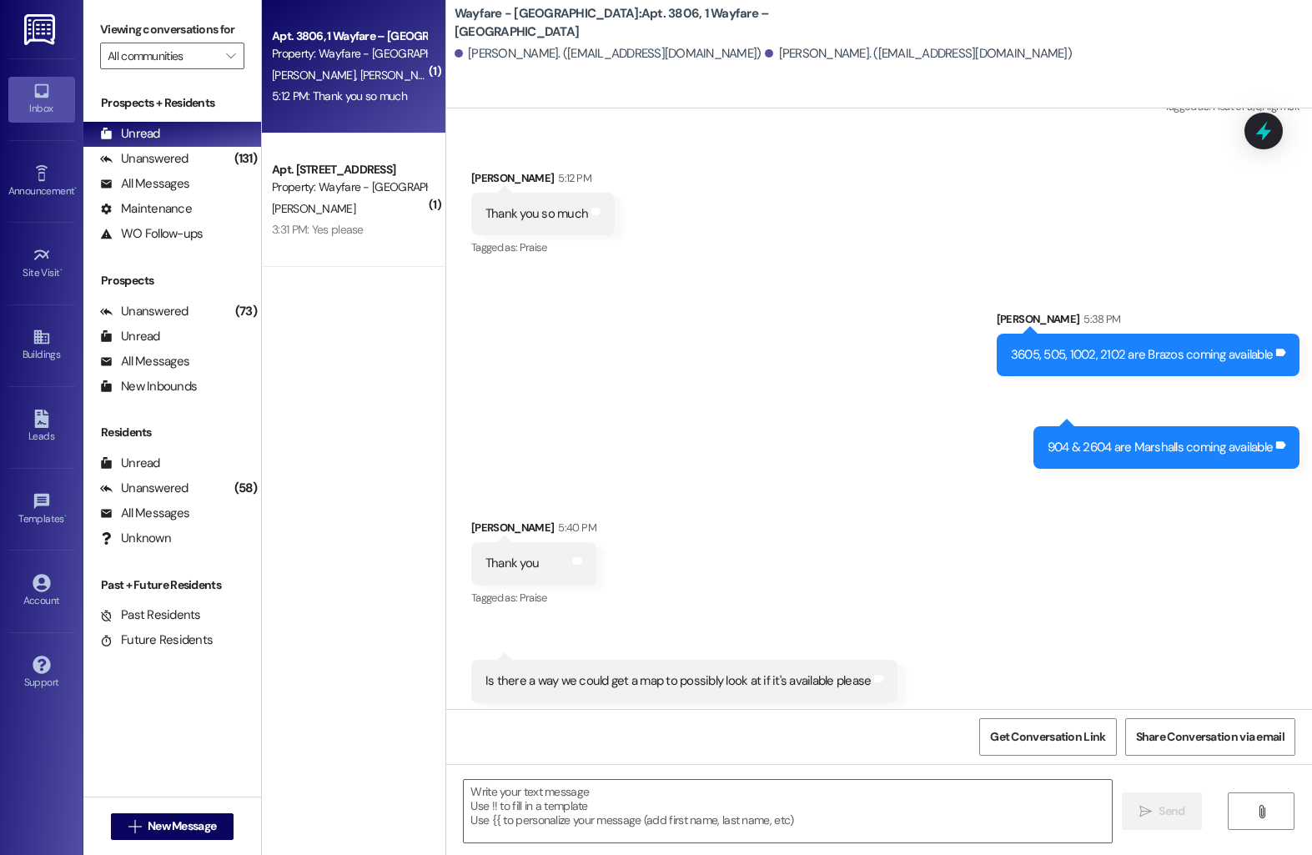
scroll to position [6747, 0]
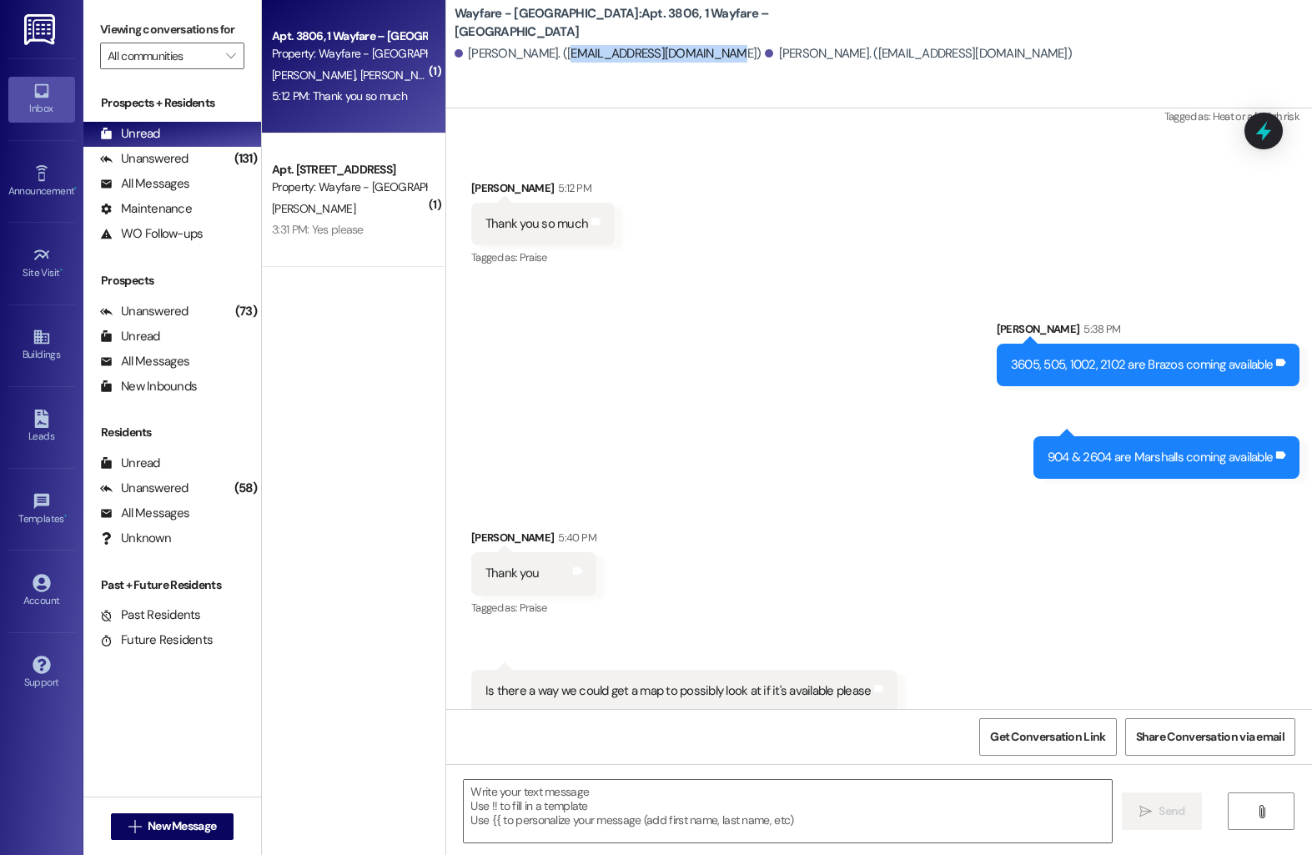
drag, startPoint x: 550, startPoint y: 56, endPoint x: 706, endPoint y: 58, distance: 155.1
click at [706, 58] on div "[PERSON_NAME]. ([EMAIL_ADDRESS][DOMAIN_NAME])" at bounding box center [608, 54] width 307 height 18
copy div "[EMAIL_ADDRESS][DOMAIN_NAME]"
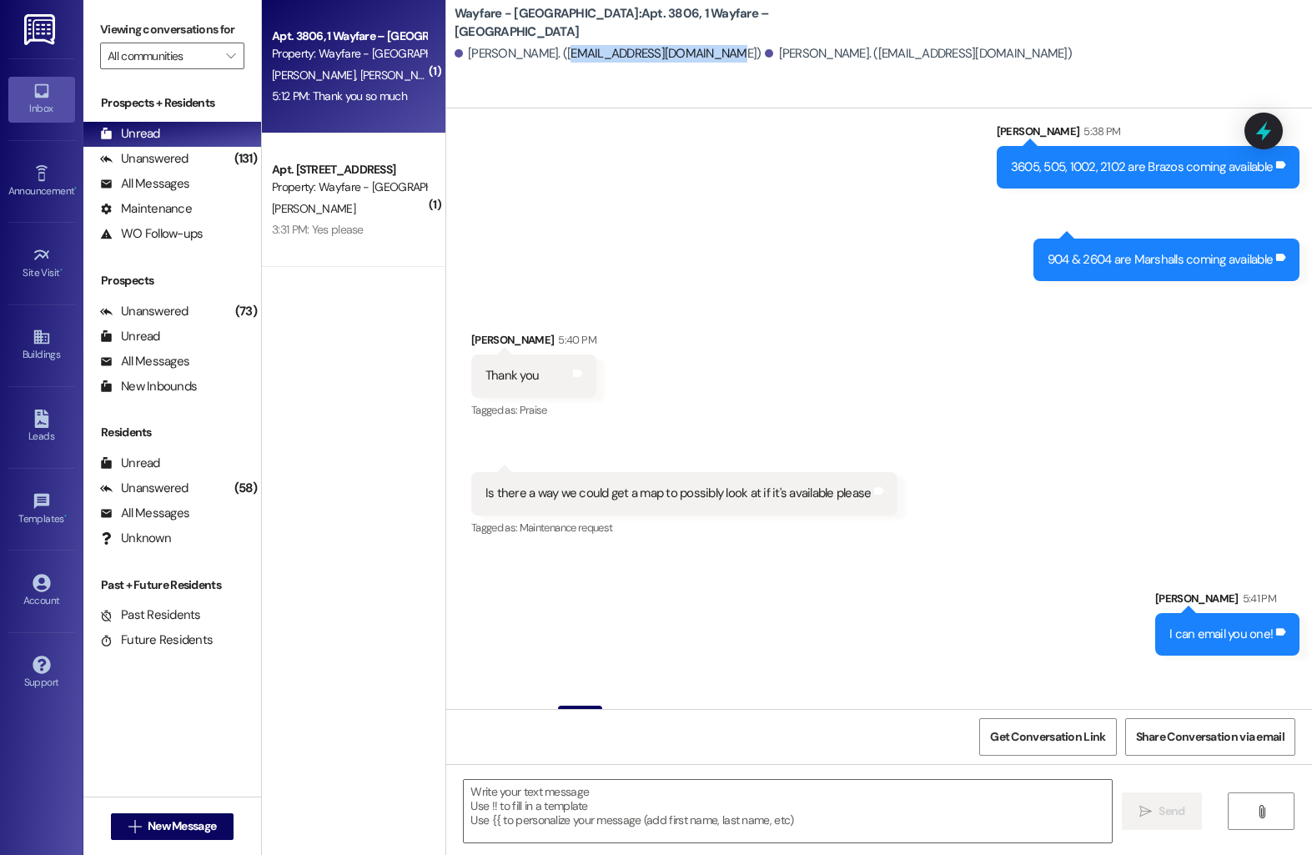
scroll to position [6996, 0]
